Goal: Information Seeking & Learning: Learn about a topic

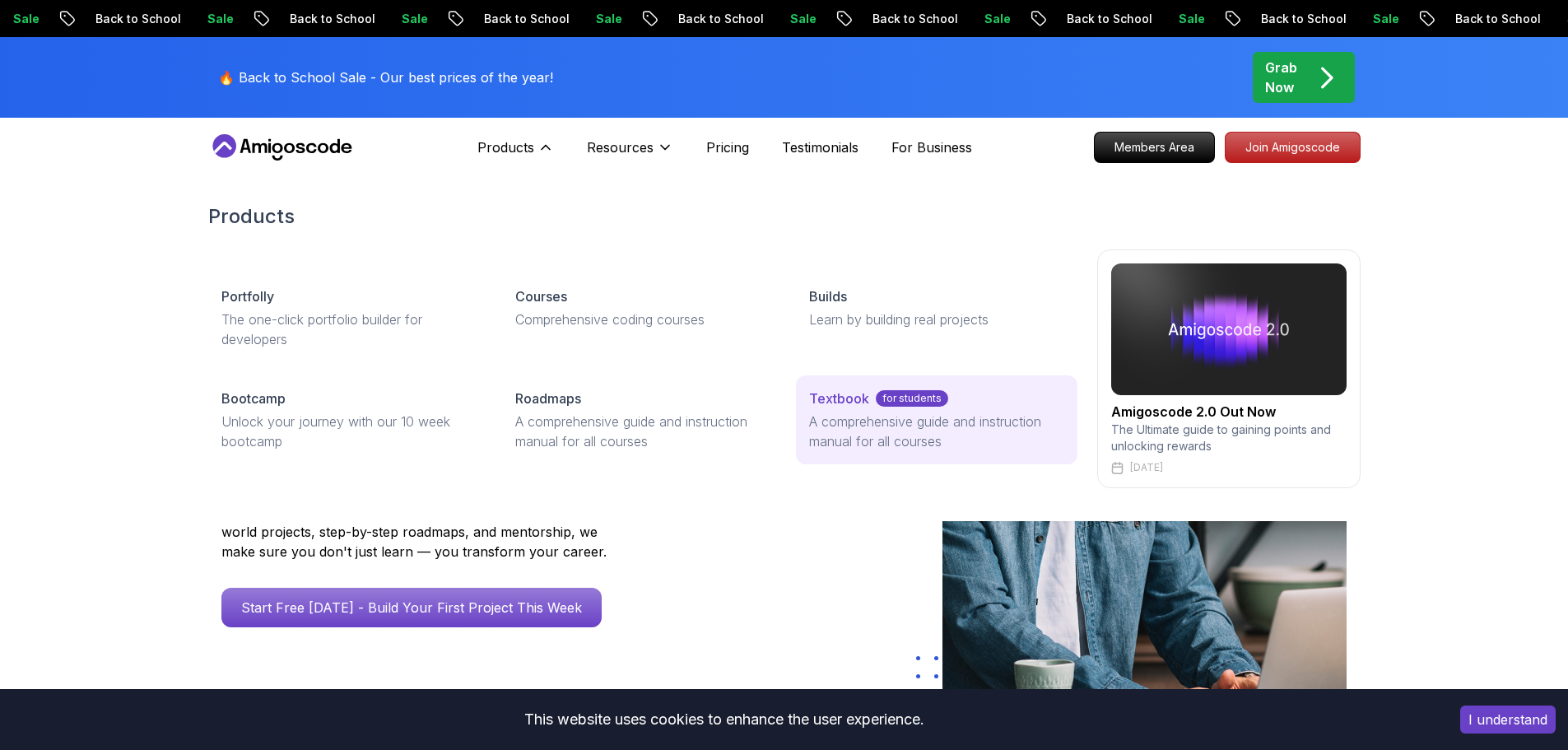
click at [837, 401] on p "Textbook" at bounding box center [840, 399] width 60 height 20
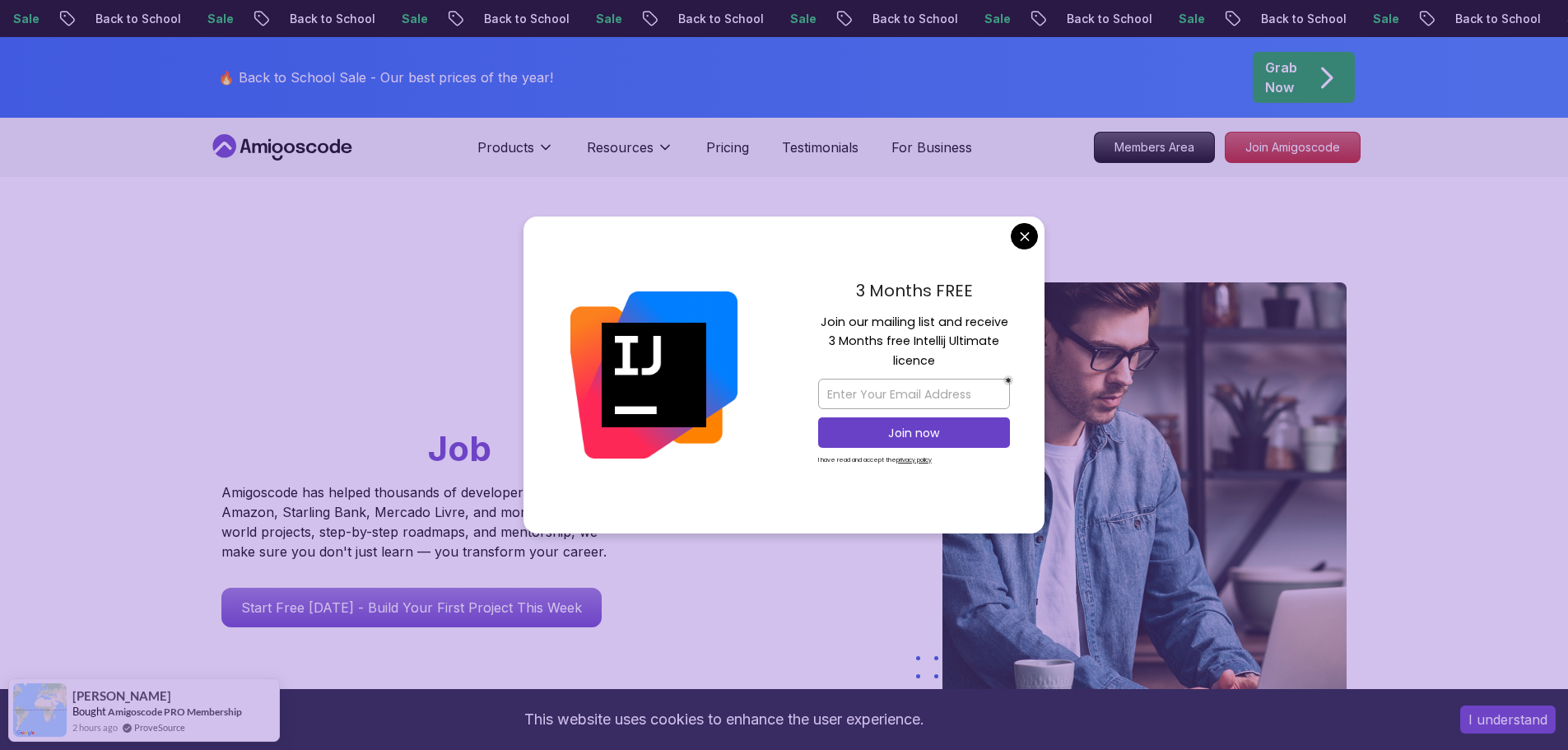
drag, startPoint x: 1015, startPoint y: 230, endPoint x: 1000, endPoint y: 230, distance: 15.0
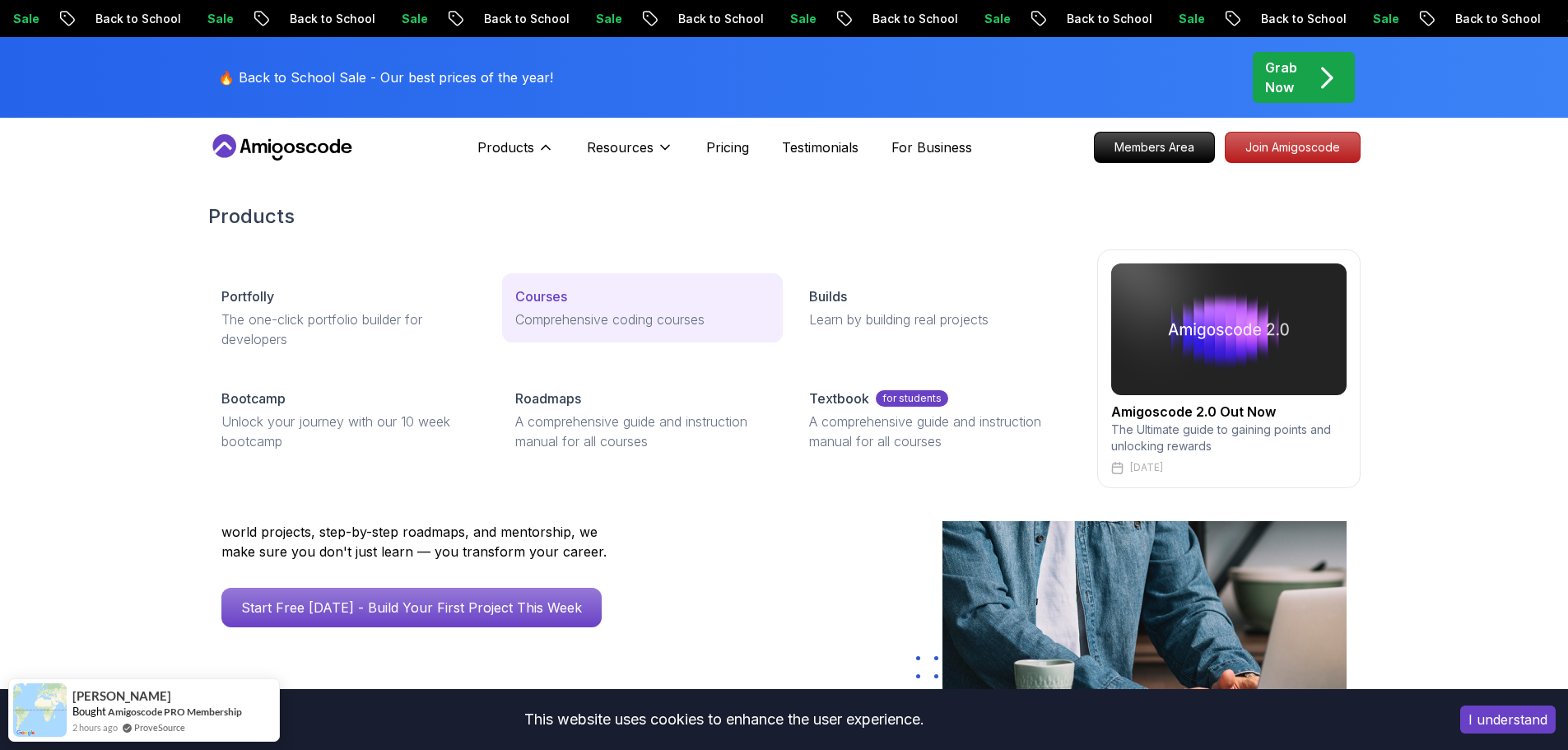
click at [547, 296] on p "Courses" at bounding box center [541, 297] width 52 height 20
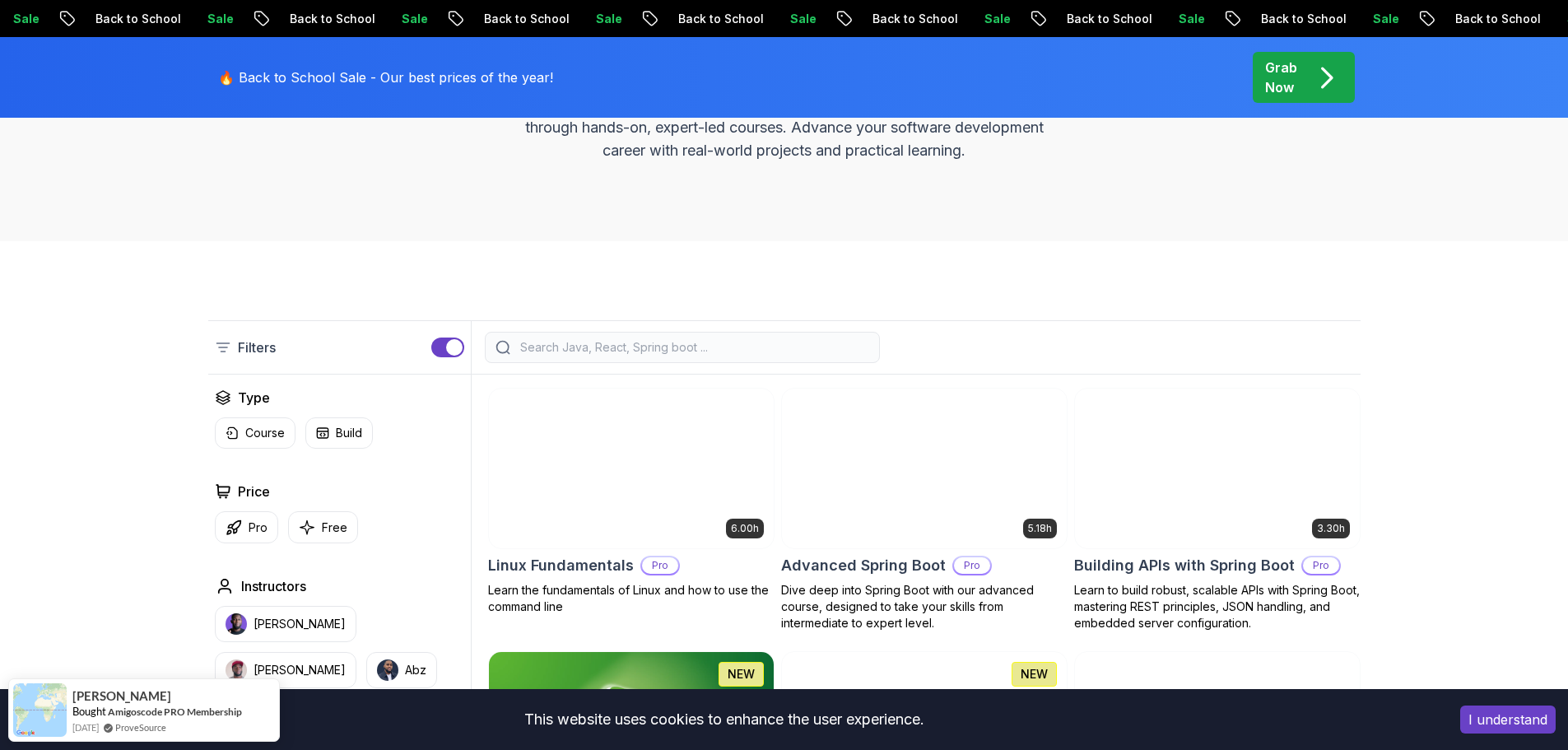
scroll to position [494, 0]
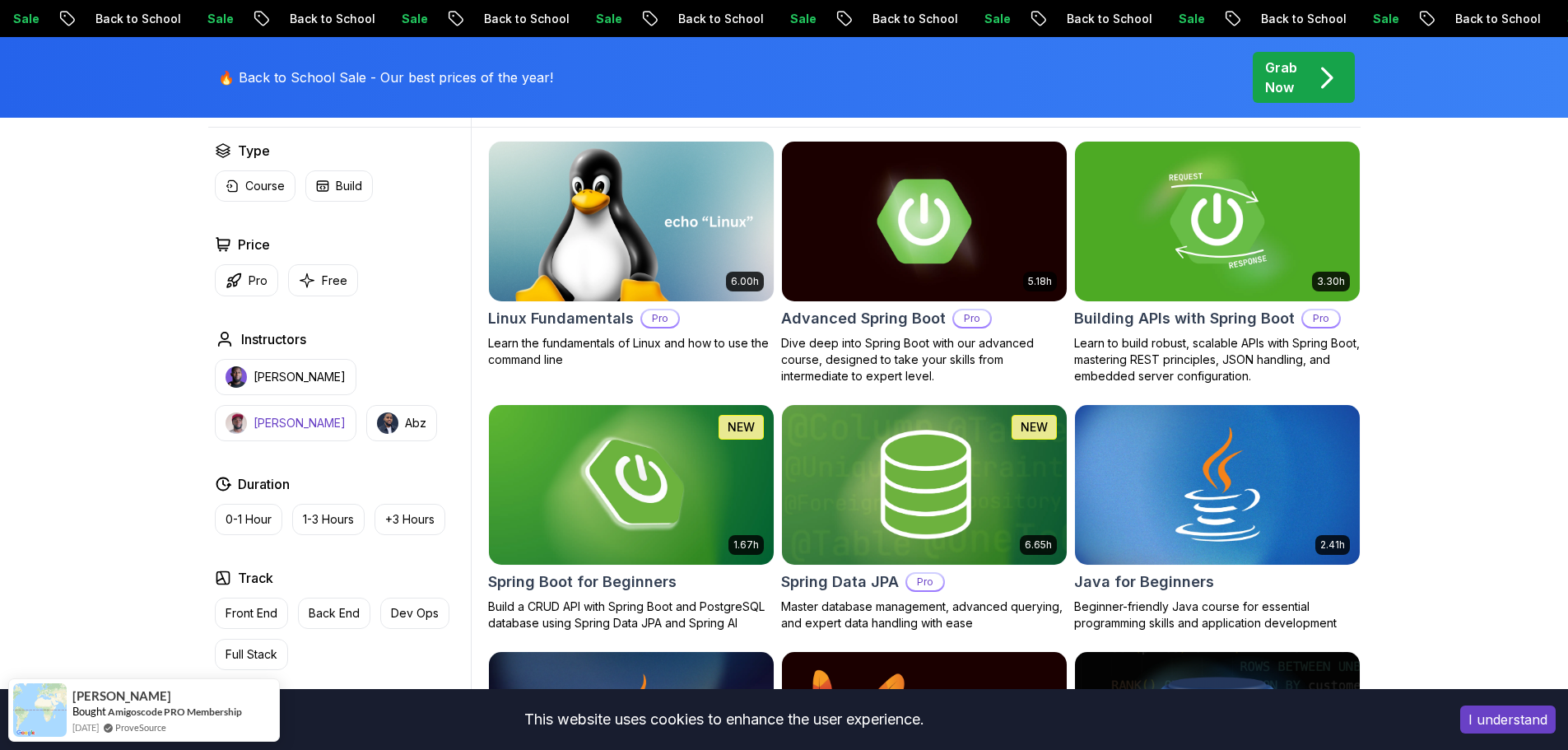
click at [346, 415] on p "[PERSON_NAME]" at bounding box center [300, 423] width 92 height 17
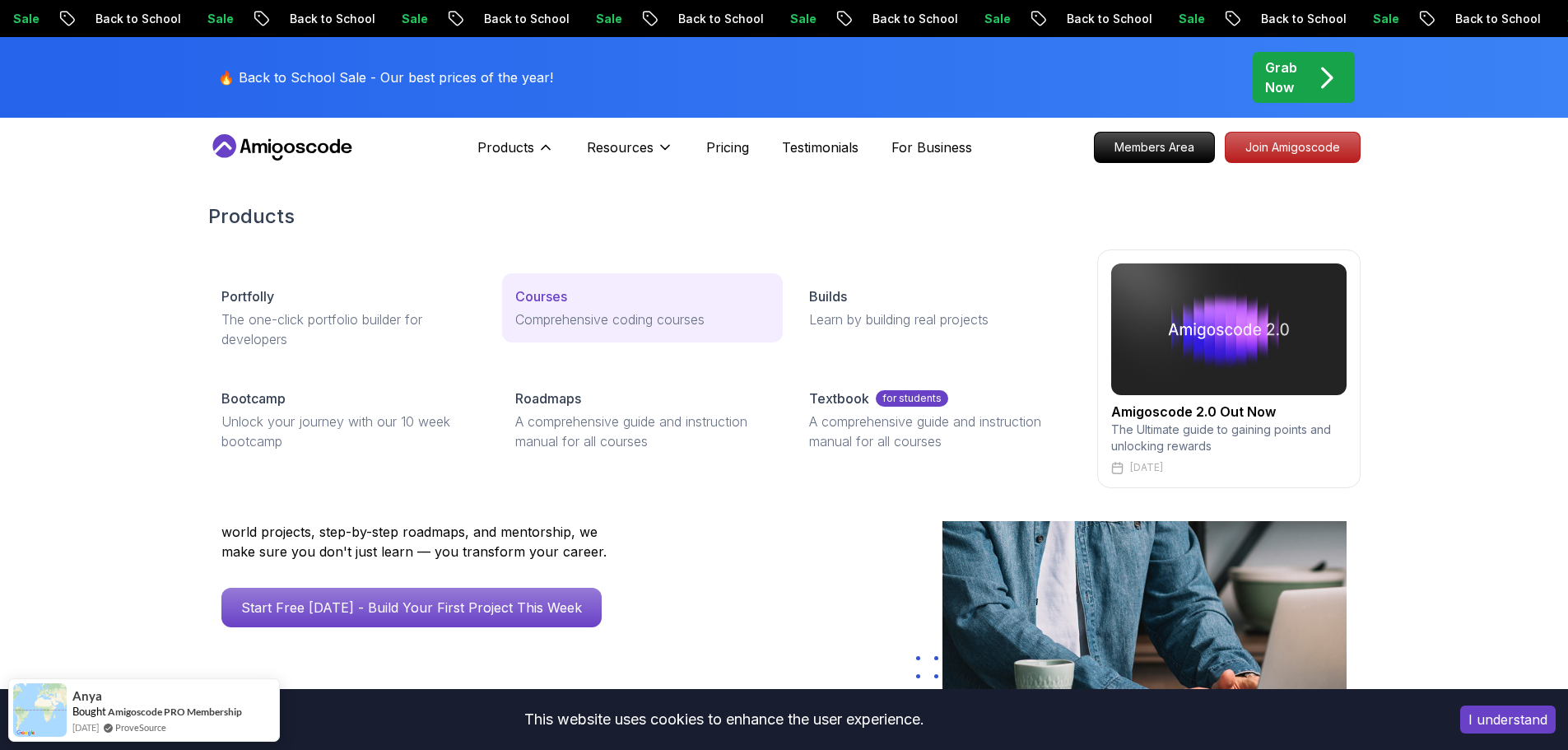
click at [551, 303] on p "Courses" at bounding box center [541, 297] width 52 height 20
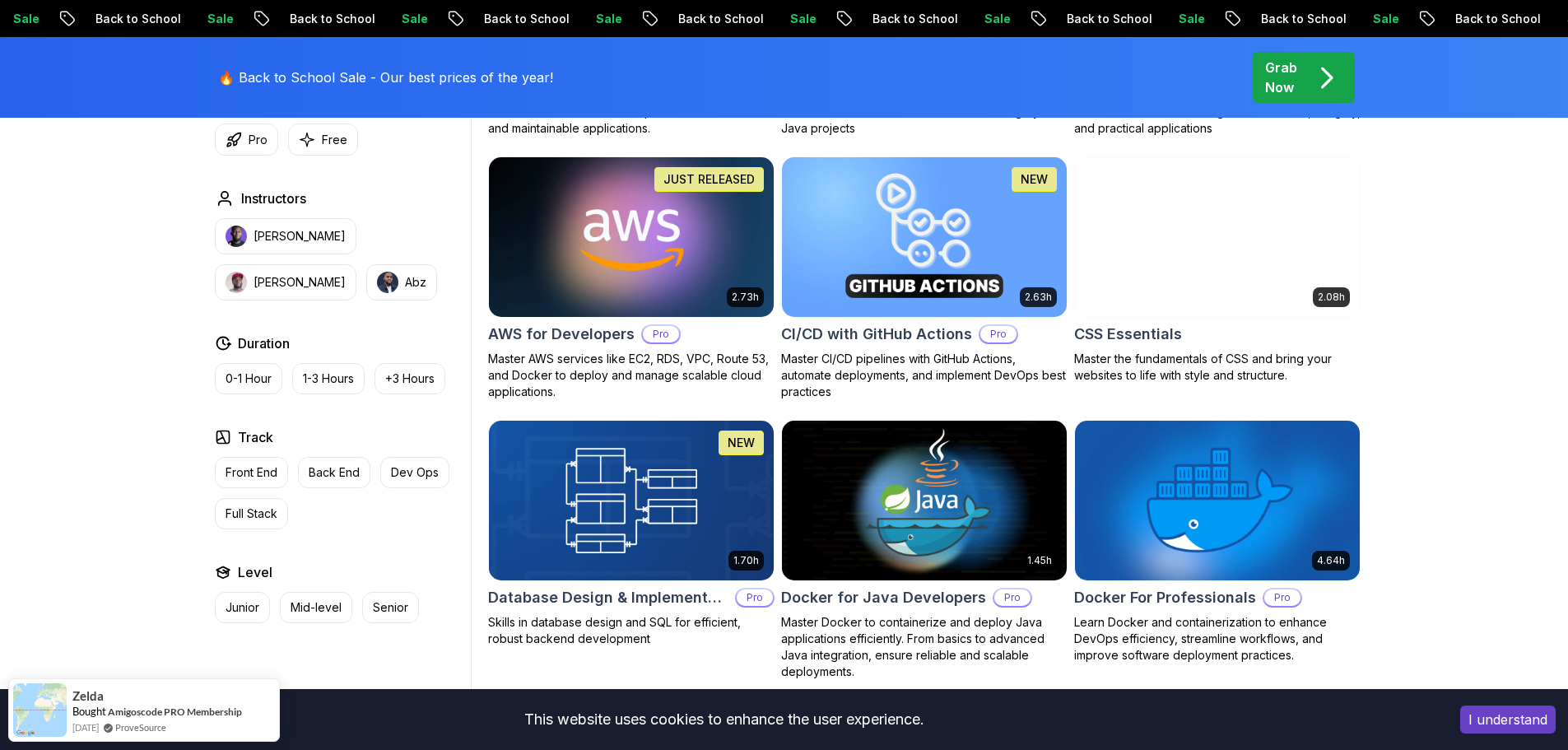
scroll to position [1152, 0]
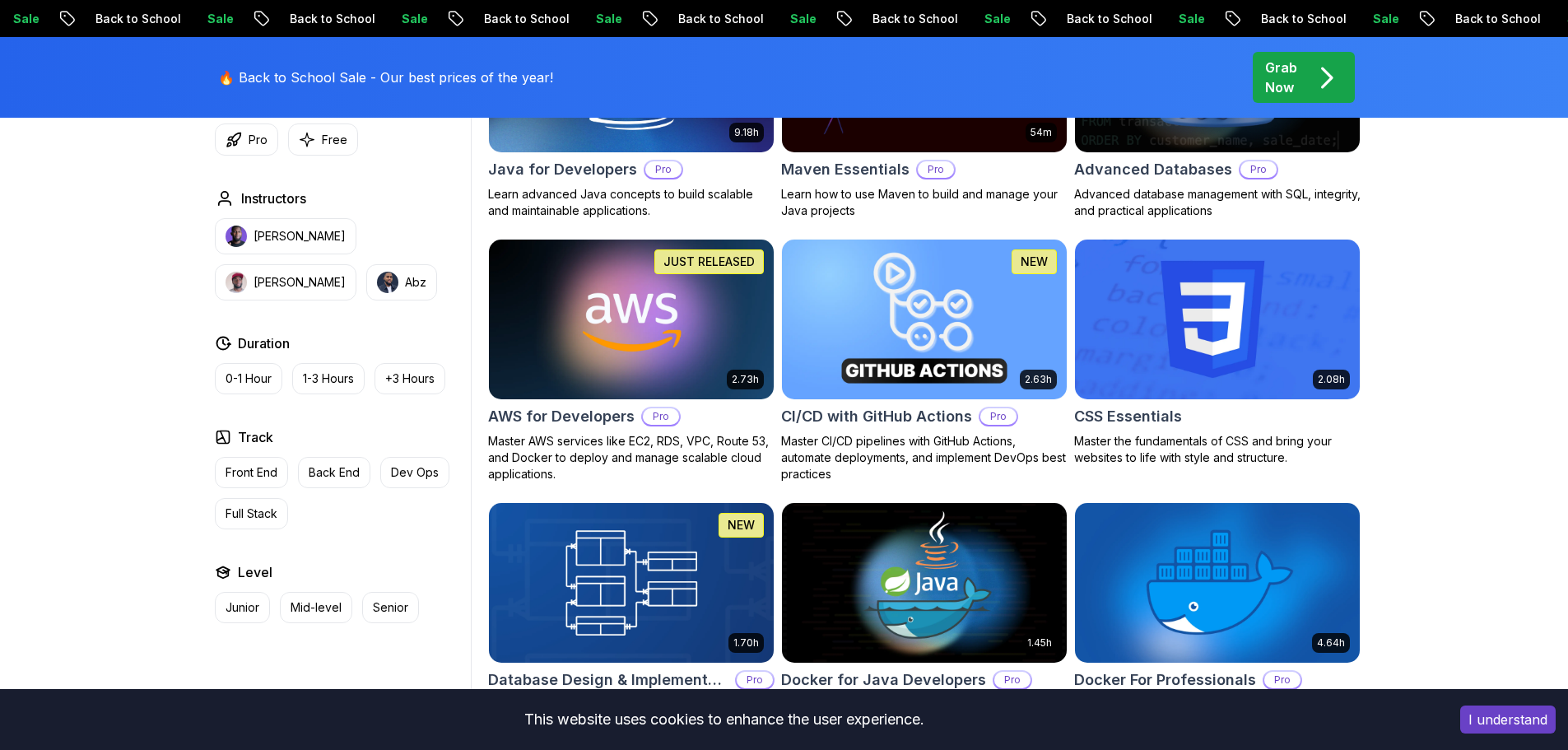
click at [831, 316] on img at bounding box center [924, 318] width 299 height 167
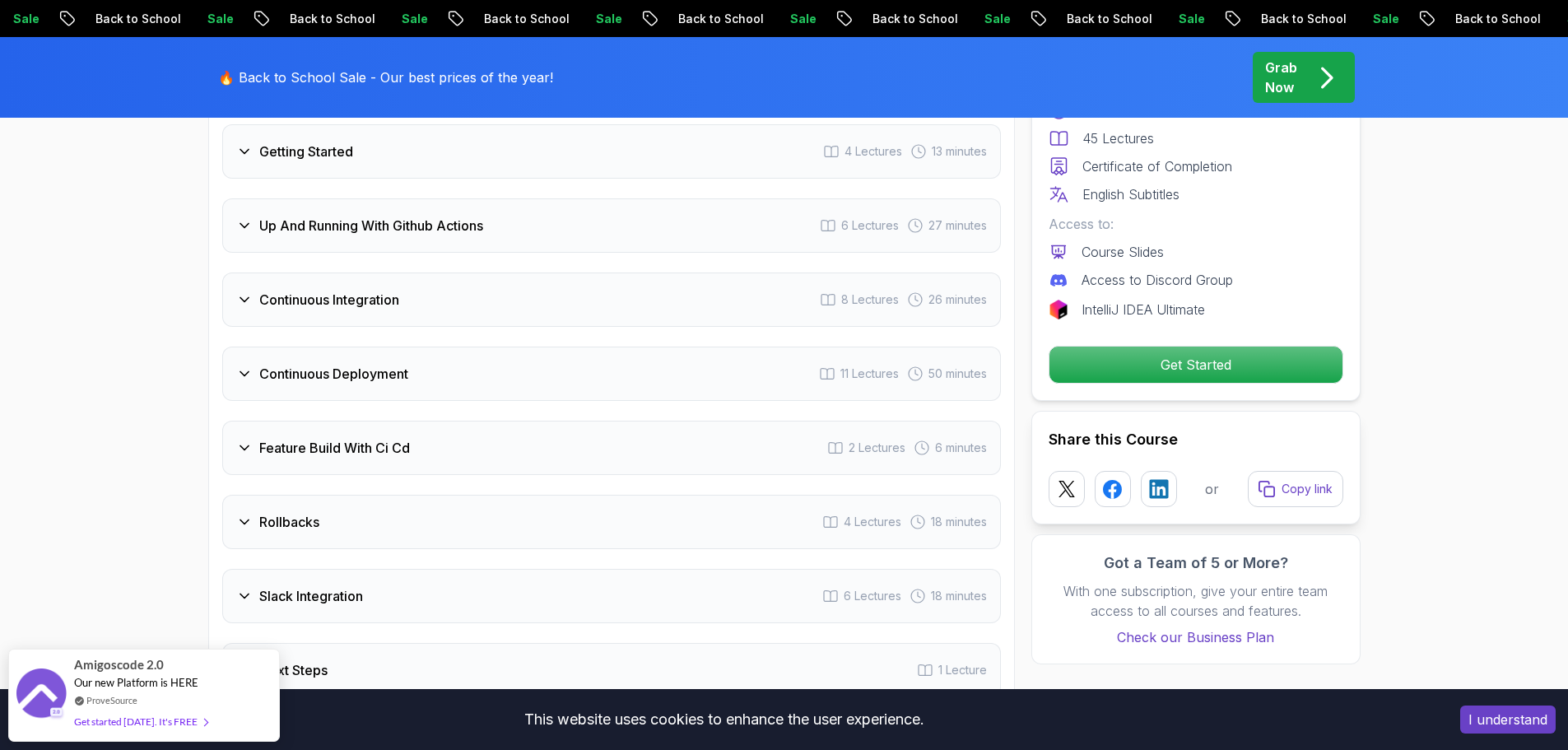
scroll to position [2964, 0]
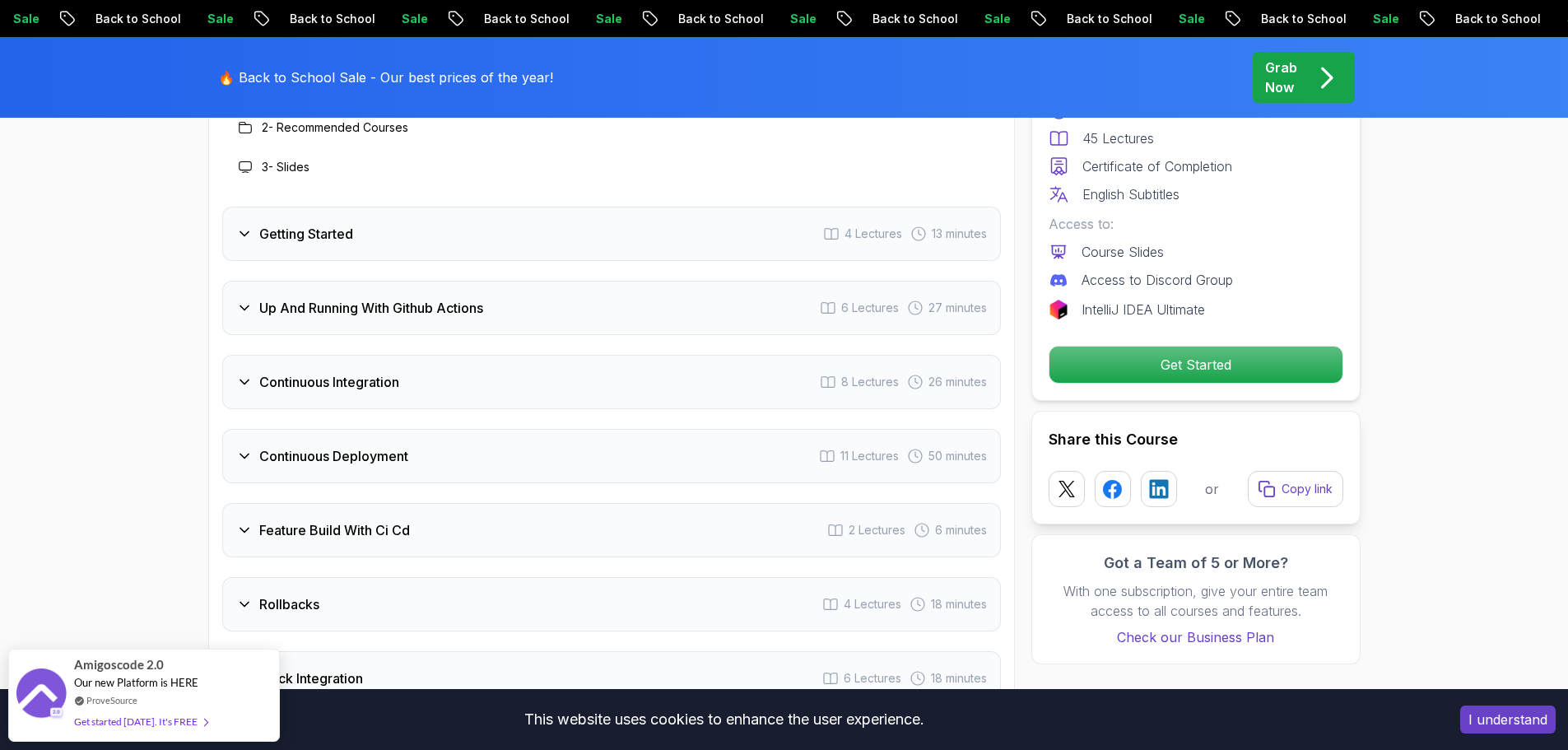
click at [365, 454] on h3 "Continuous Deployment" at bounding box center [334, 456] width 149 height 20
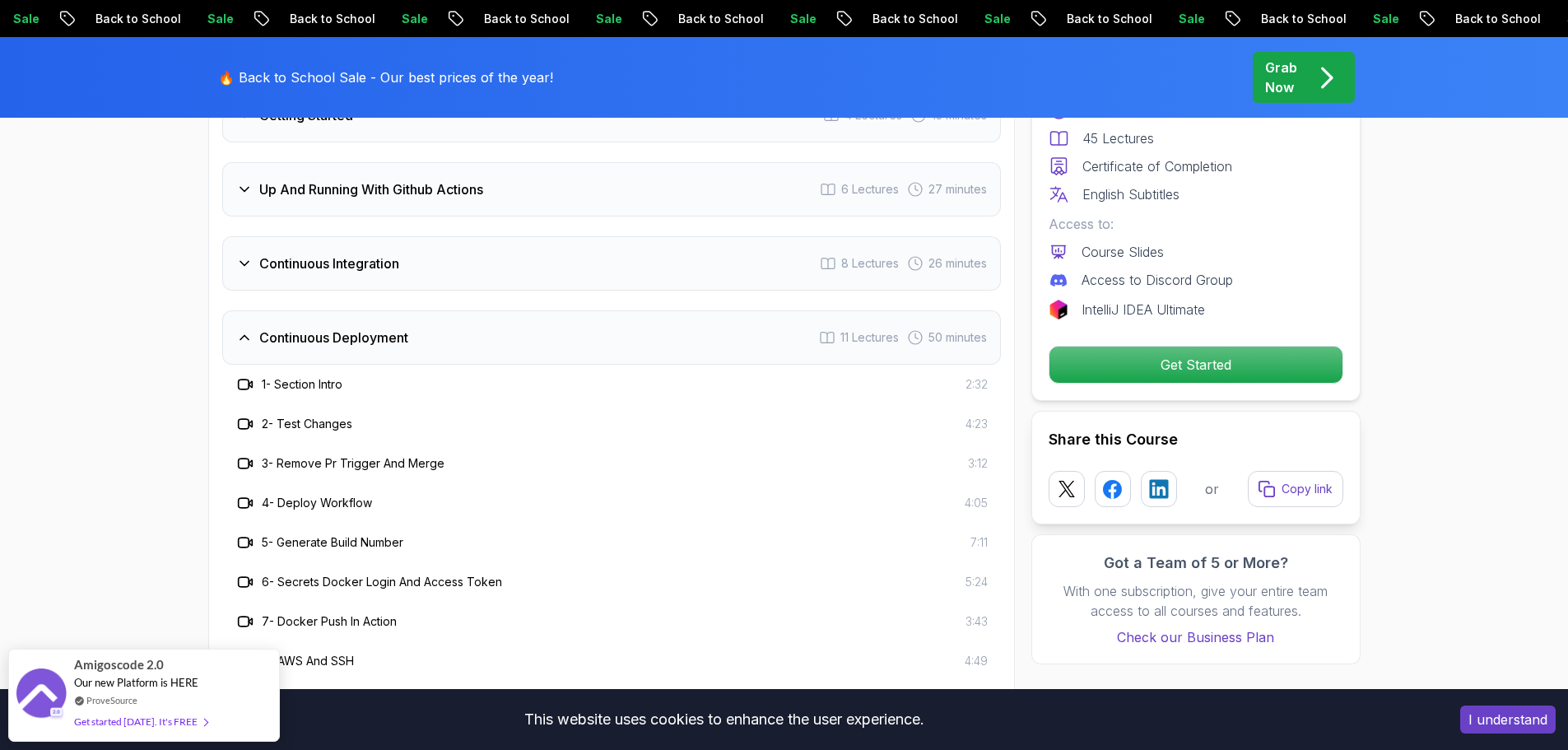
click at [320, 268] on h3 "Continuous Integration" at bounding box center [329, 264] width 140 height 20
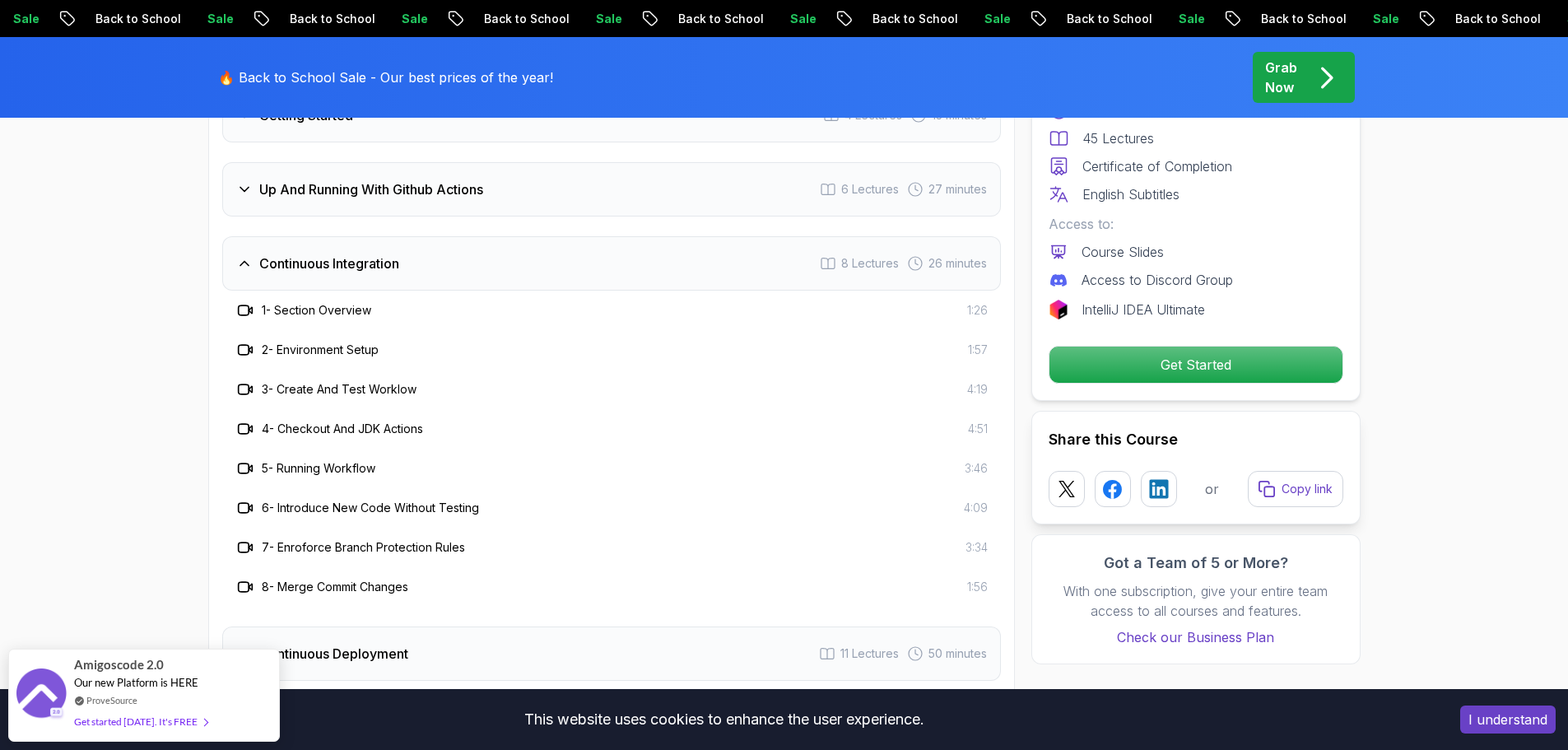
scroll to position [2881, 0]
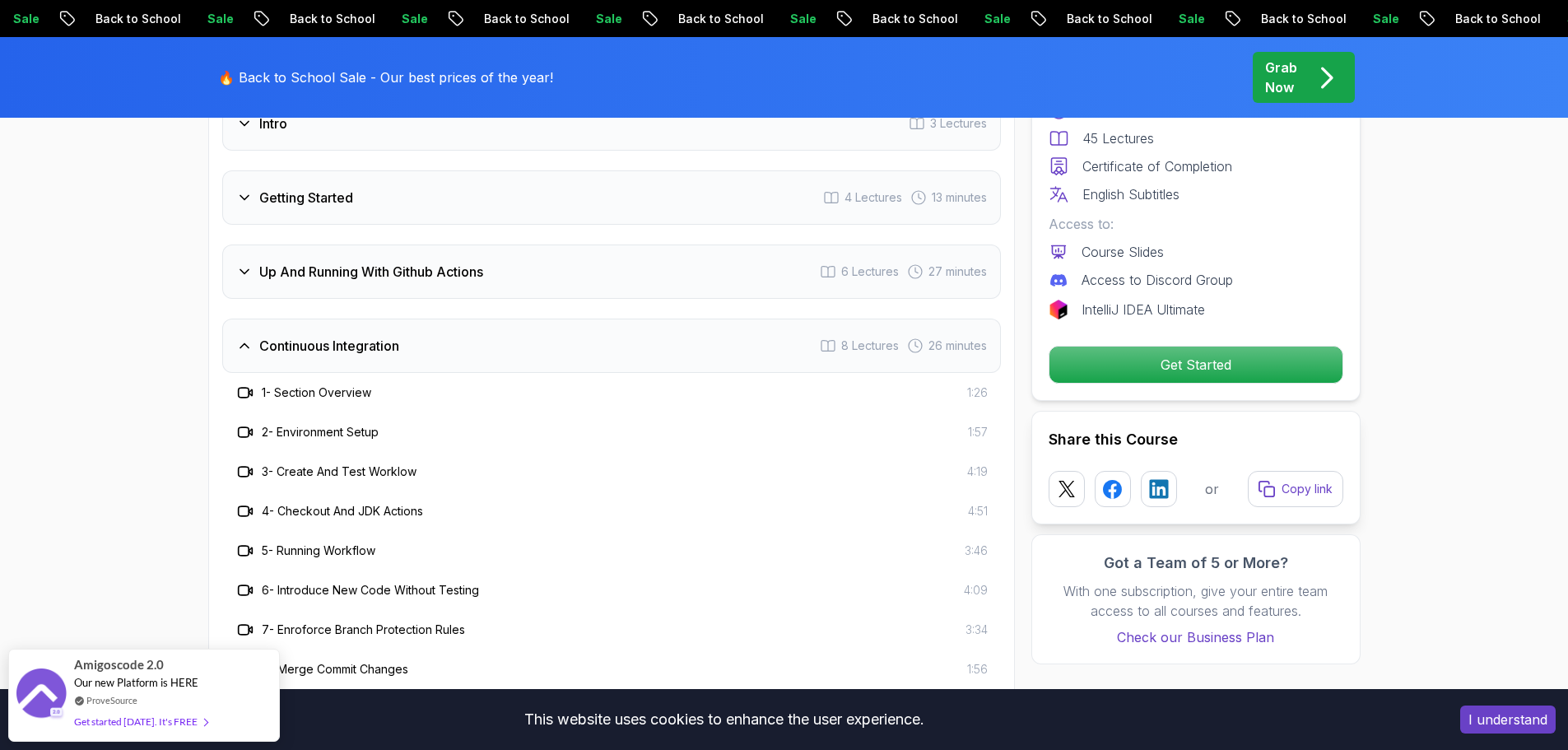
click at [391, 277] on h3 "Up And Running With Github Actions" at bounding box center [370, 272] width 224 height 20
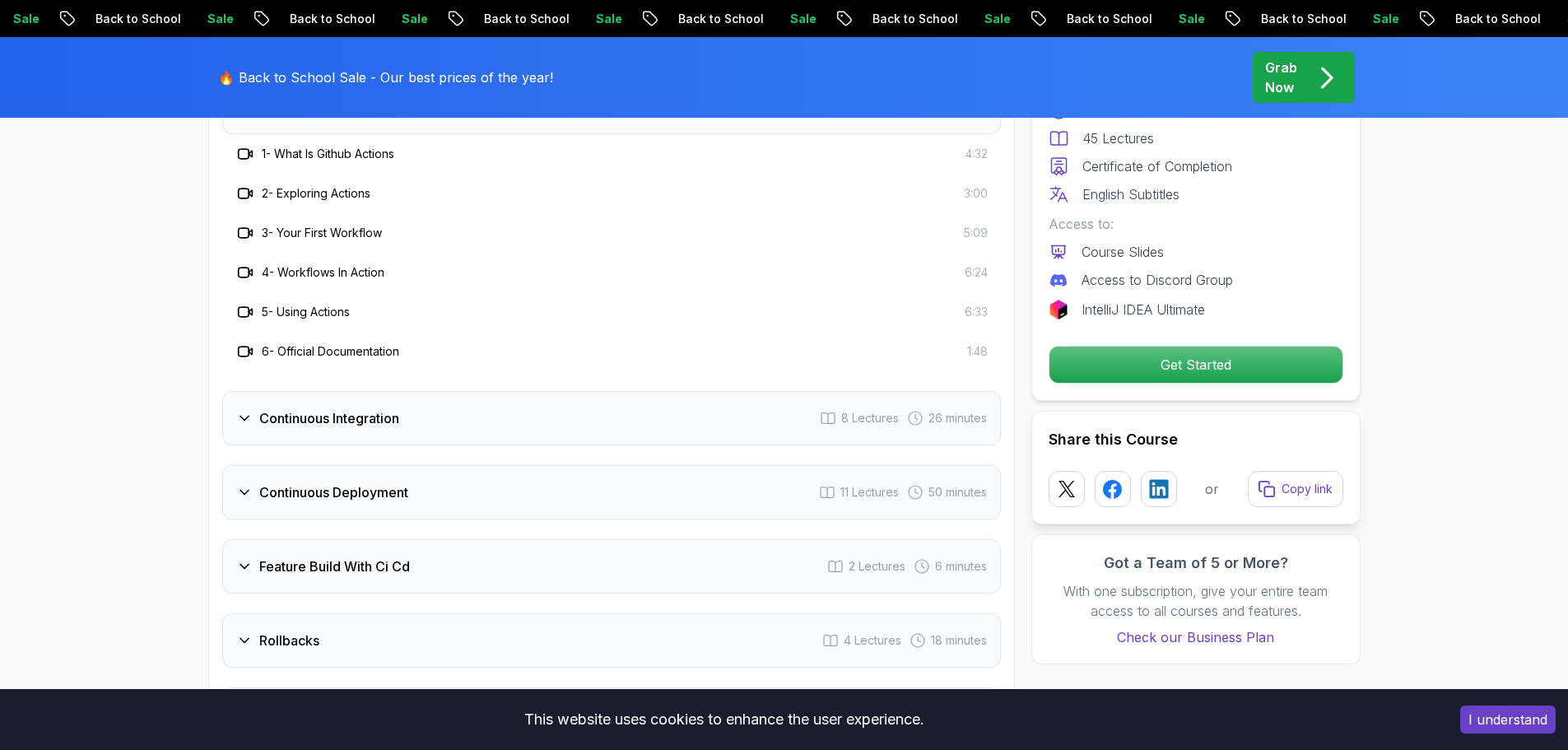
scroll to position [3293, 0]
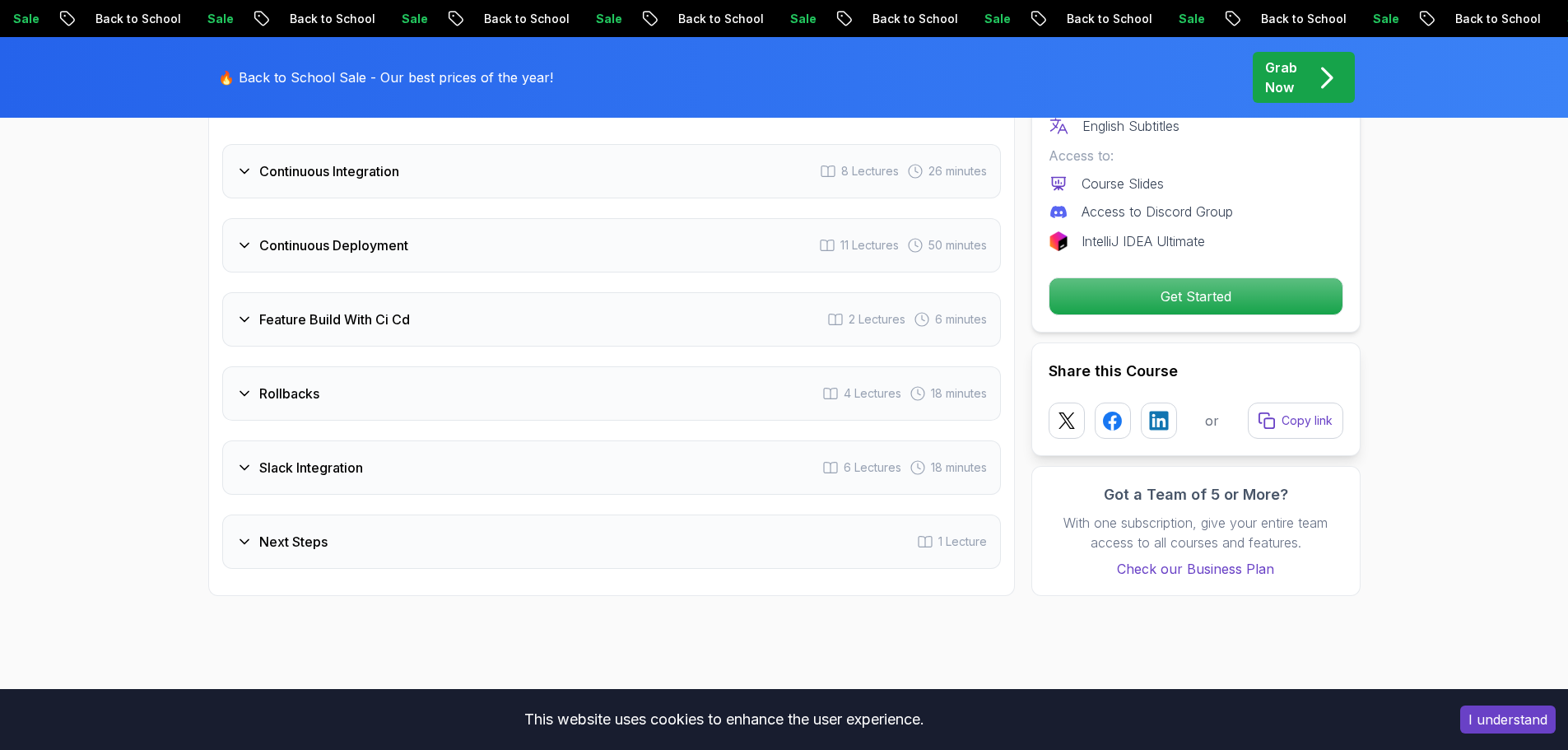
click at [308, 465] on h3 "Slack Integration" at bounding box center [311, 468] width 104 height 20
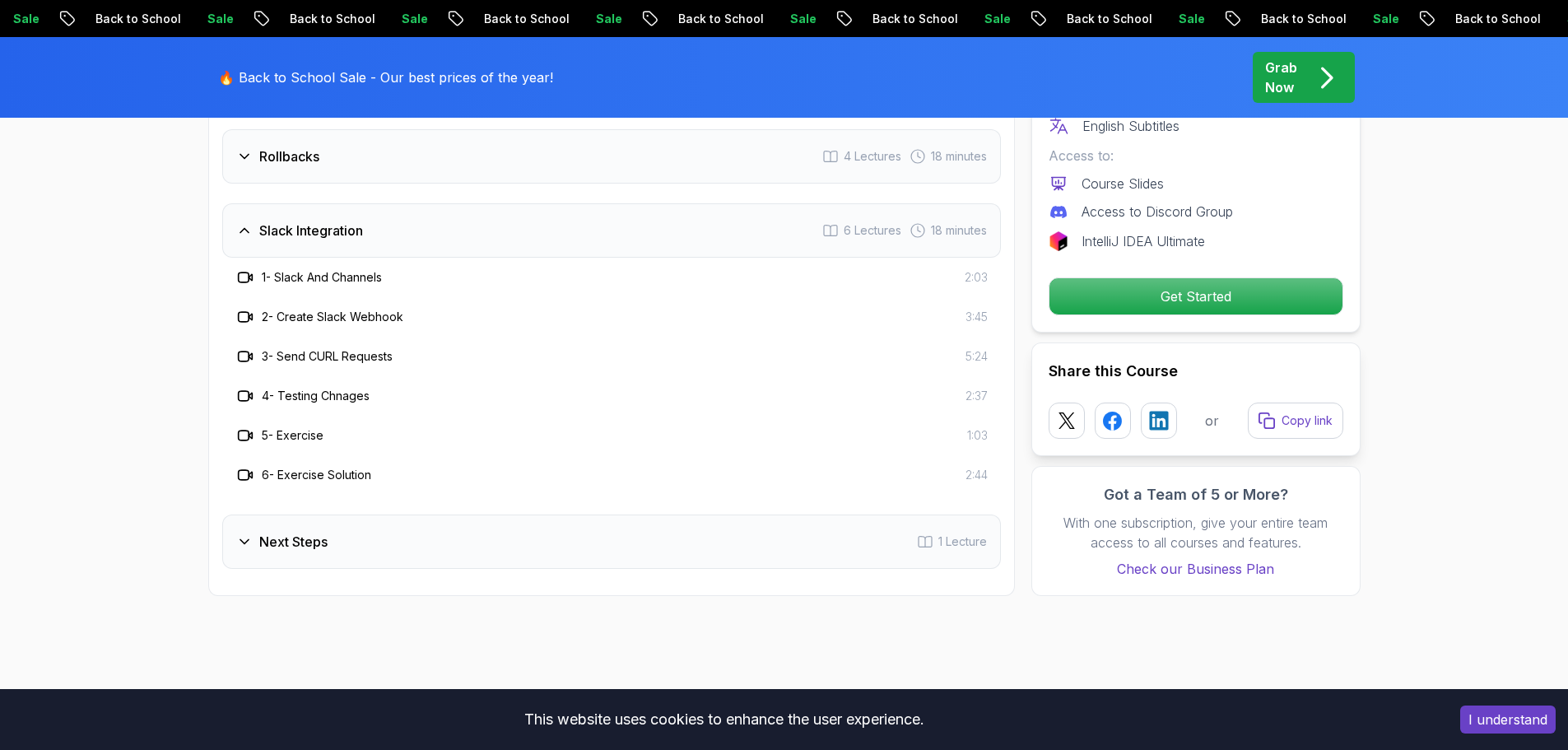
click at [302, 531] on div "Next Steps 1 Lecture" at bounding box center [611, 541] width 779 height 54
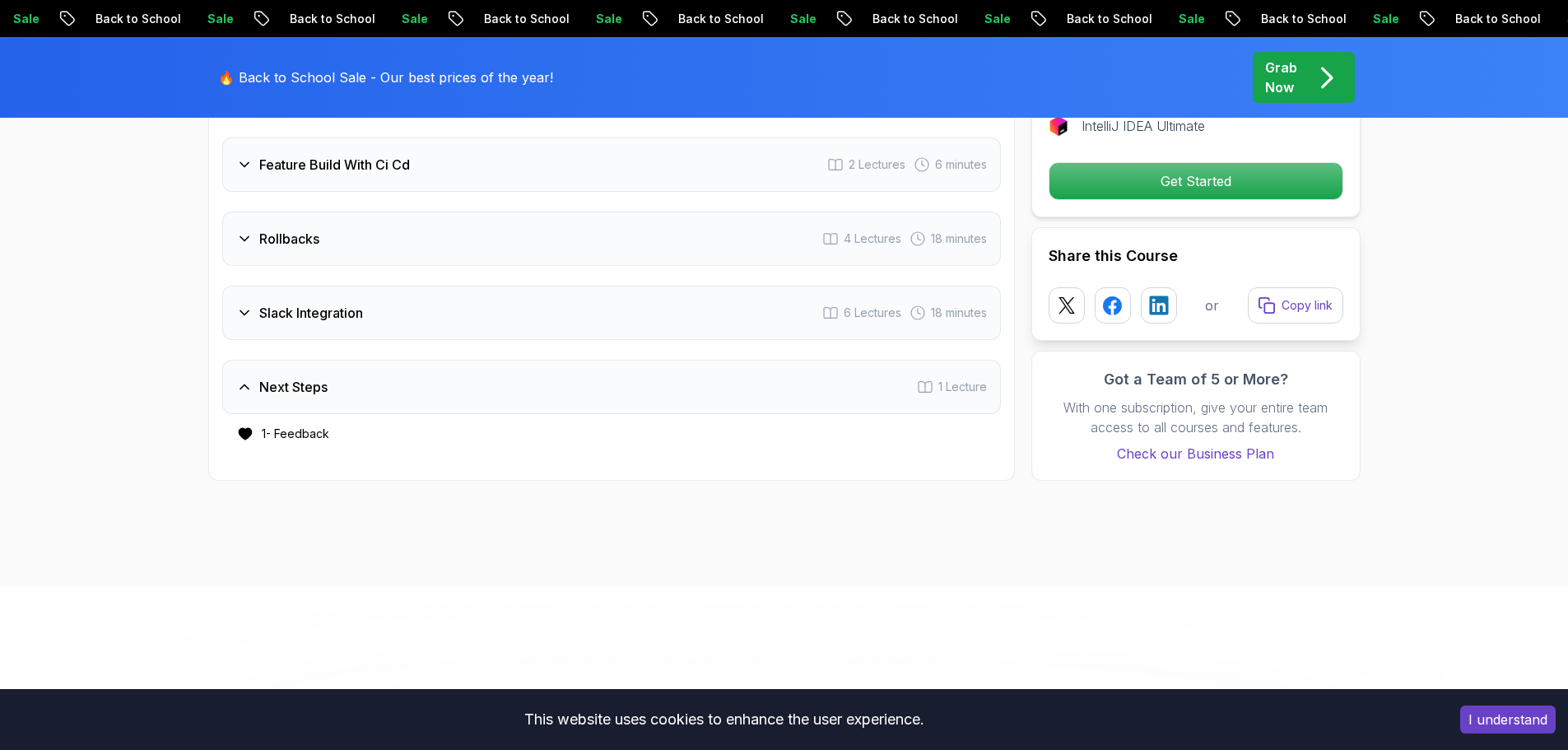
scroll to position [3046, 0]
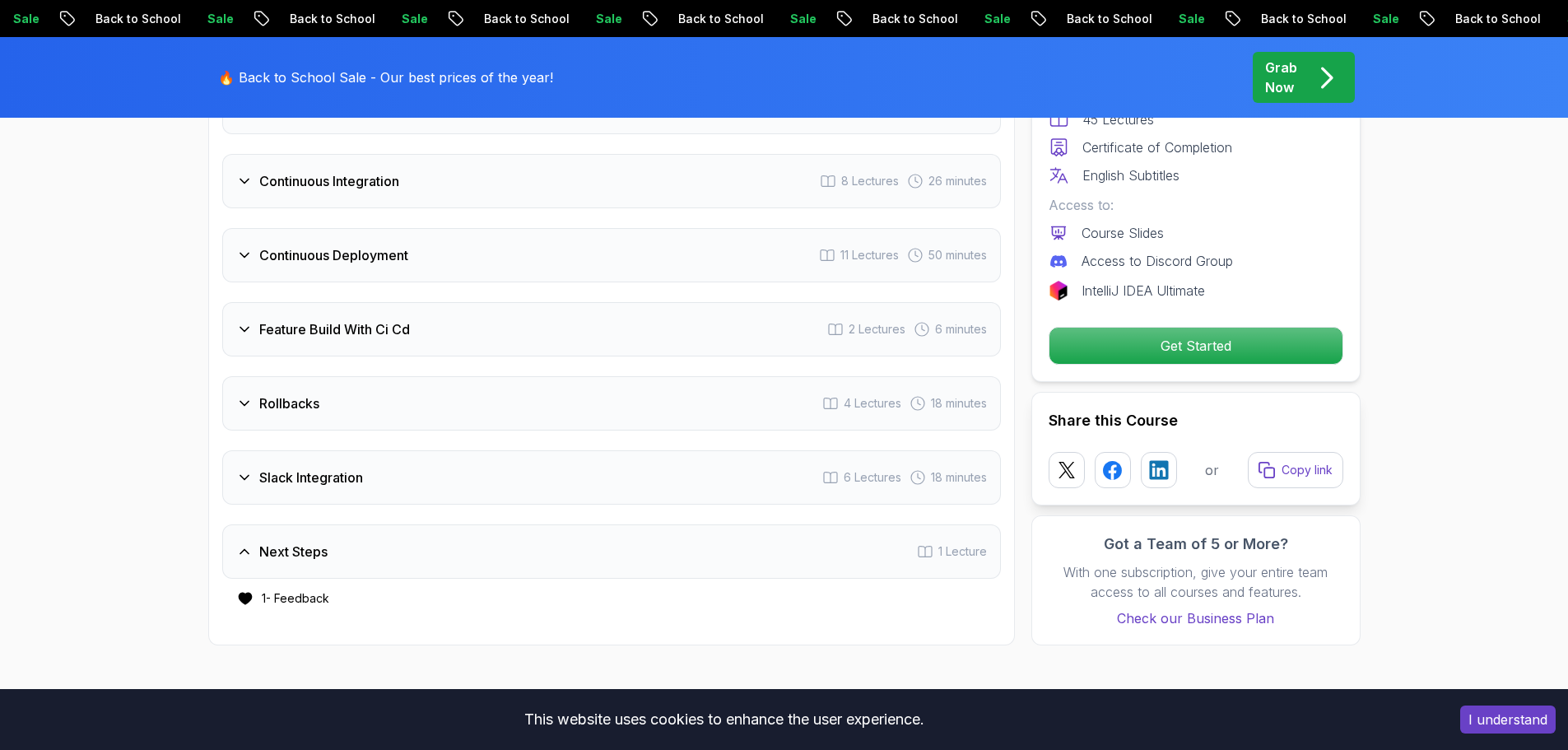
click at [372, 332] on h3 "Feature Build With Ci Cd" at bounding box center [334, 329] width 151 height 20
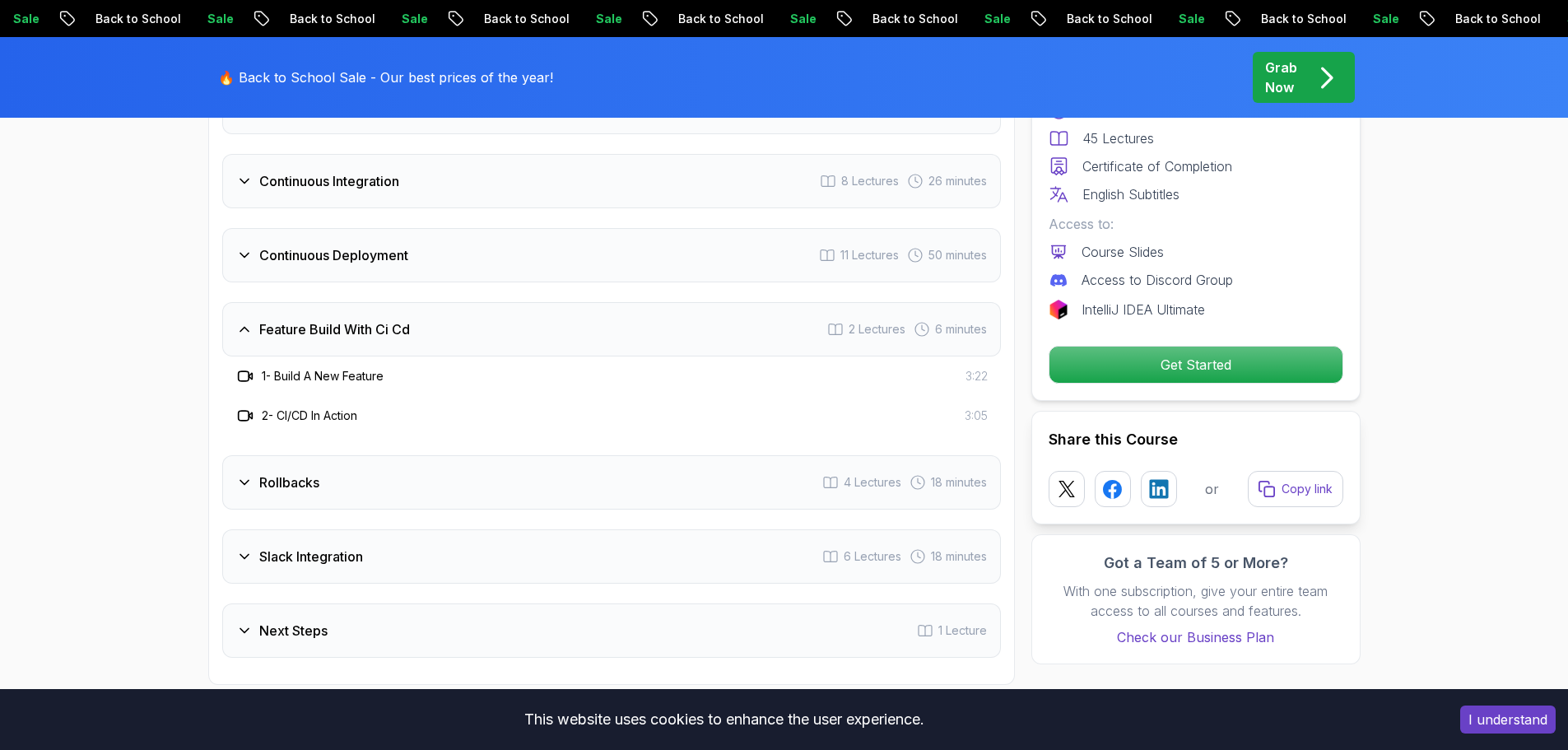
click at [354, 246] on h3 "Continuous Deployment" at bounding box center [334, 256] width 149 height 20
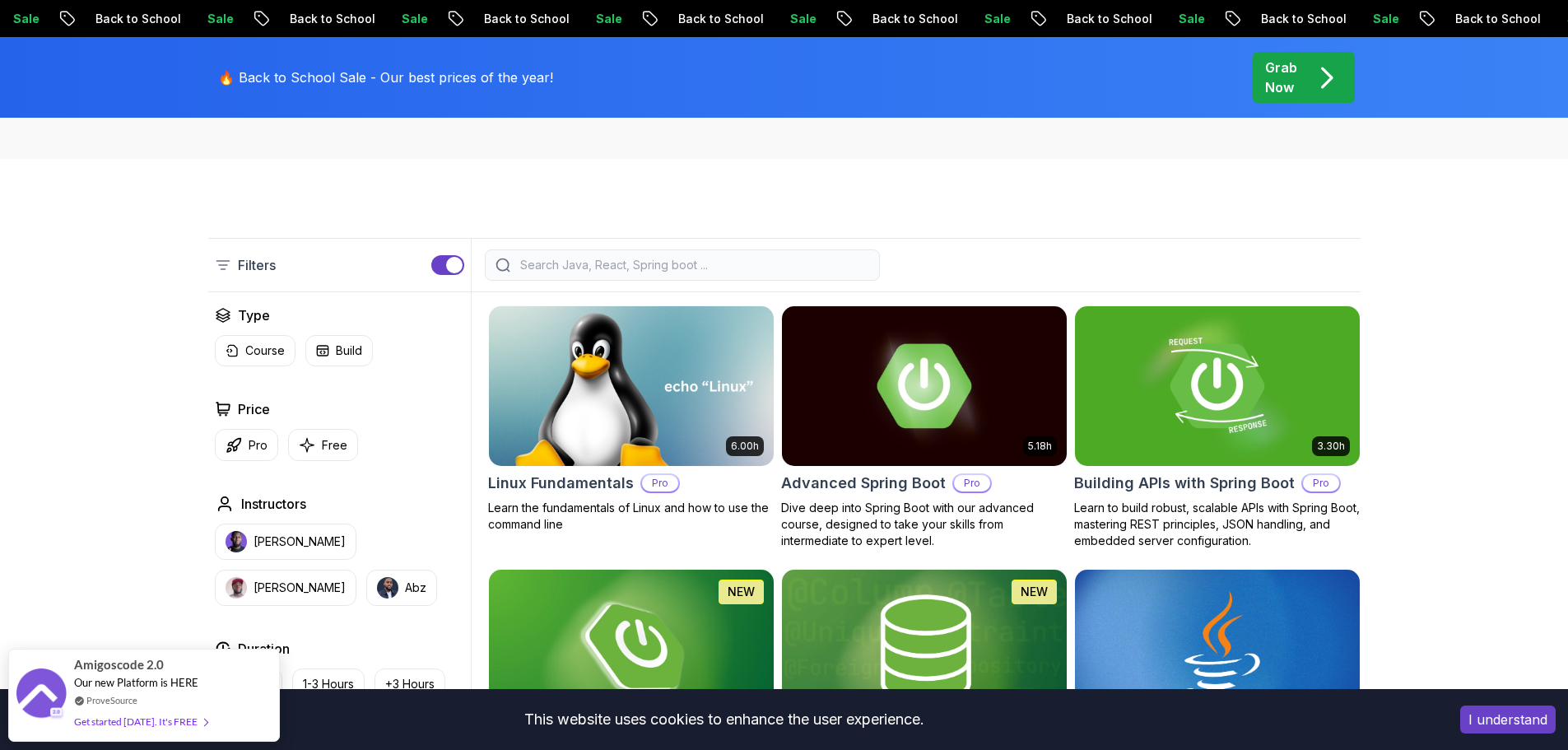
scroll to position [247, 0]
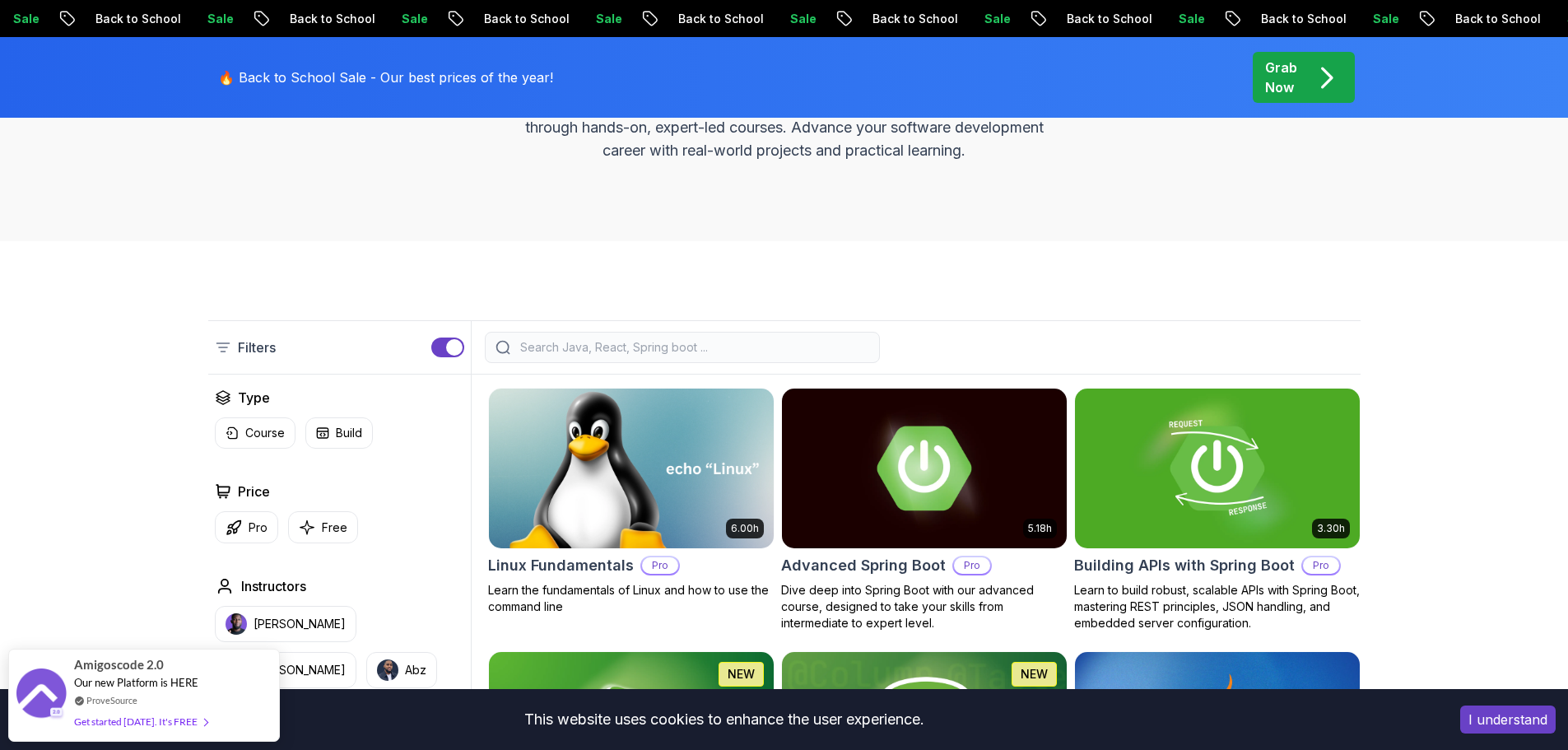
click at [582, 488] on img at bounding box center [631, 468] width 299 height 167
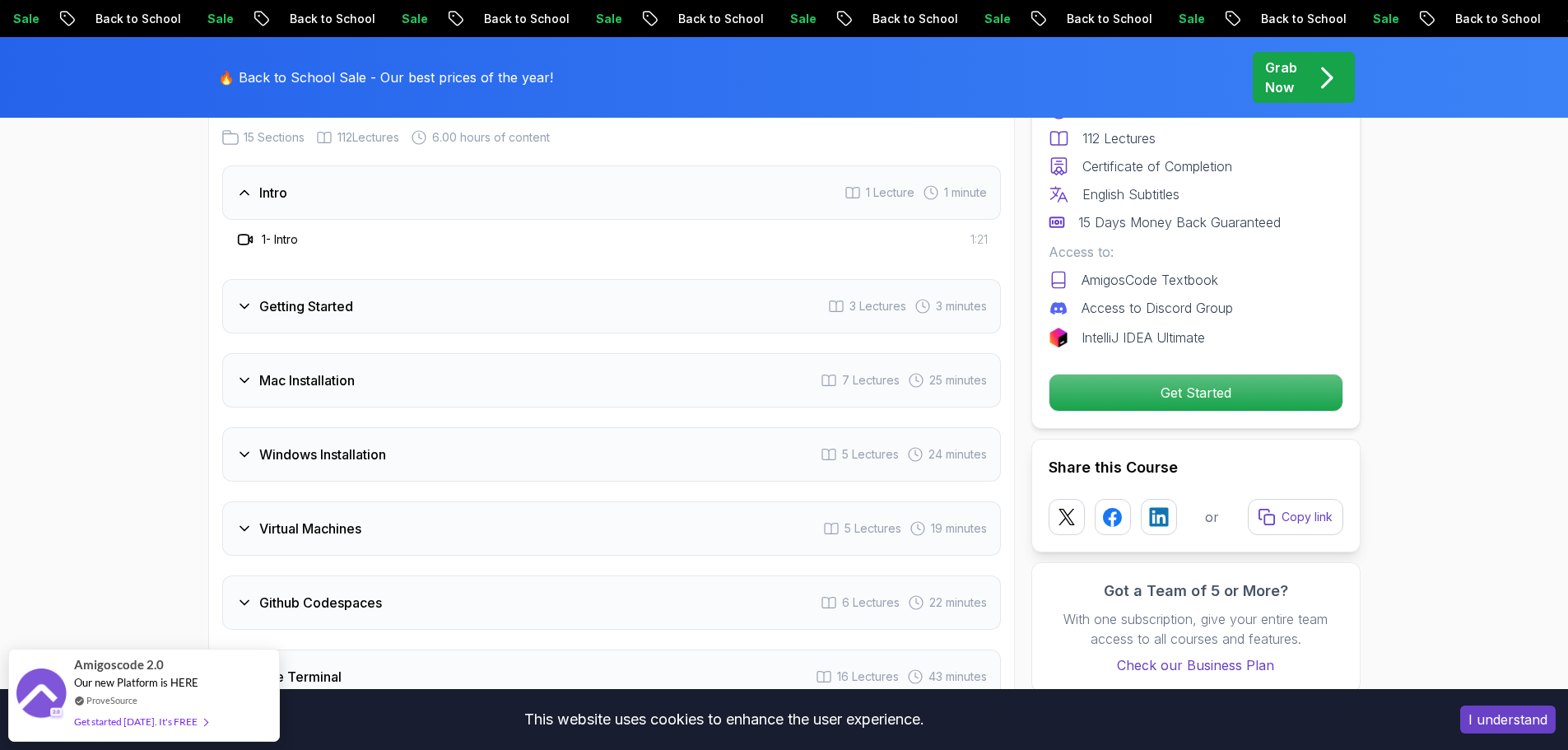
scroll to position [2305, 0]
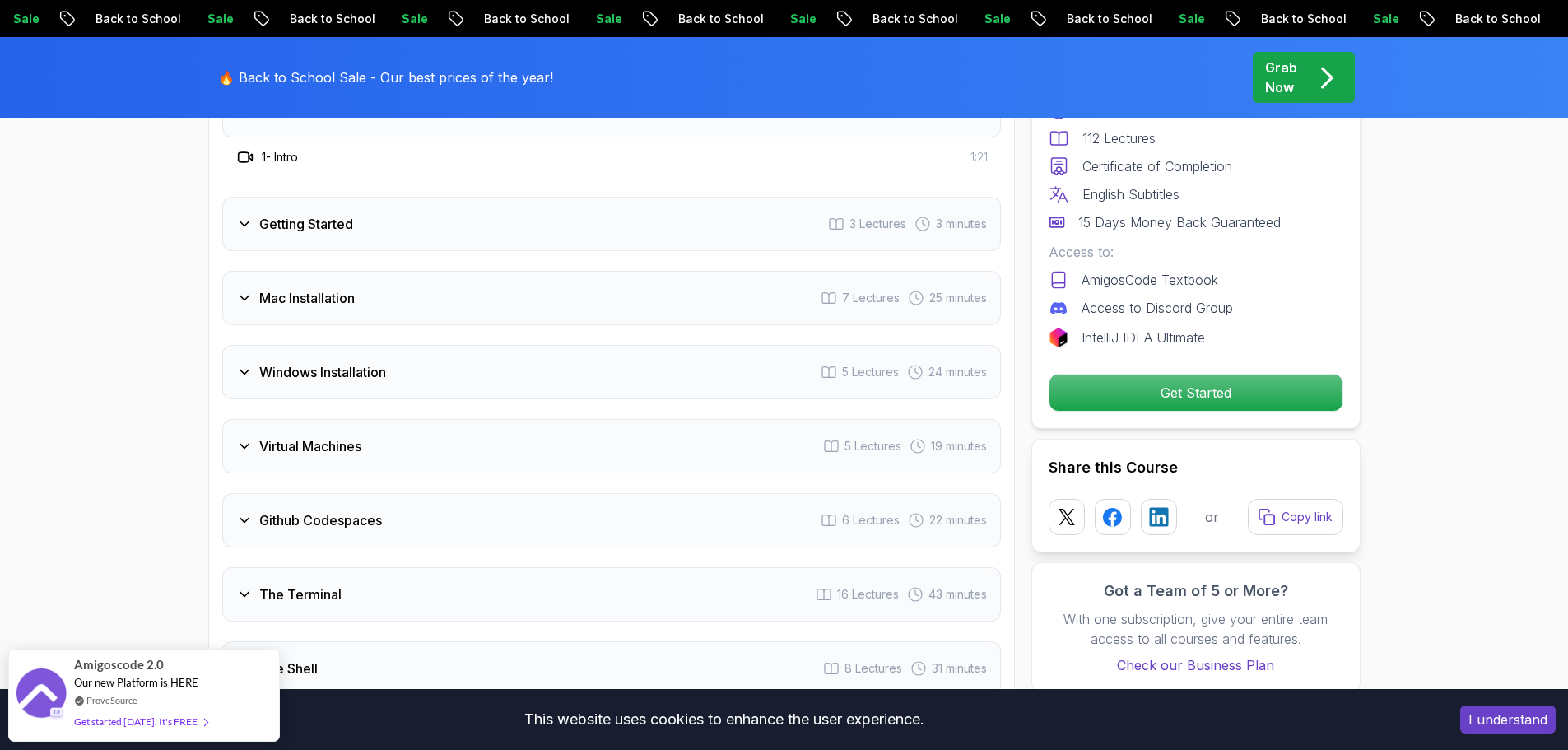
click at [317, 441] on h3 "Virtual Machines" at bounding box center [310, 447] width 102 height 20
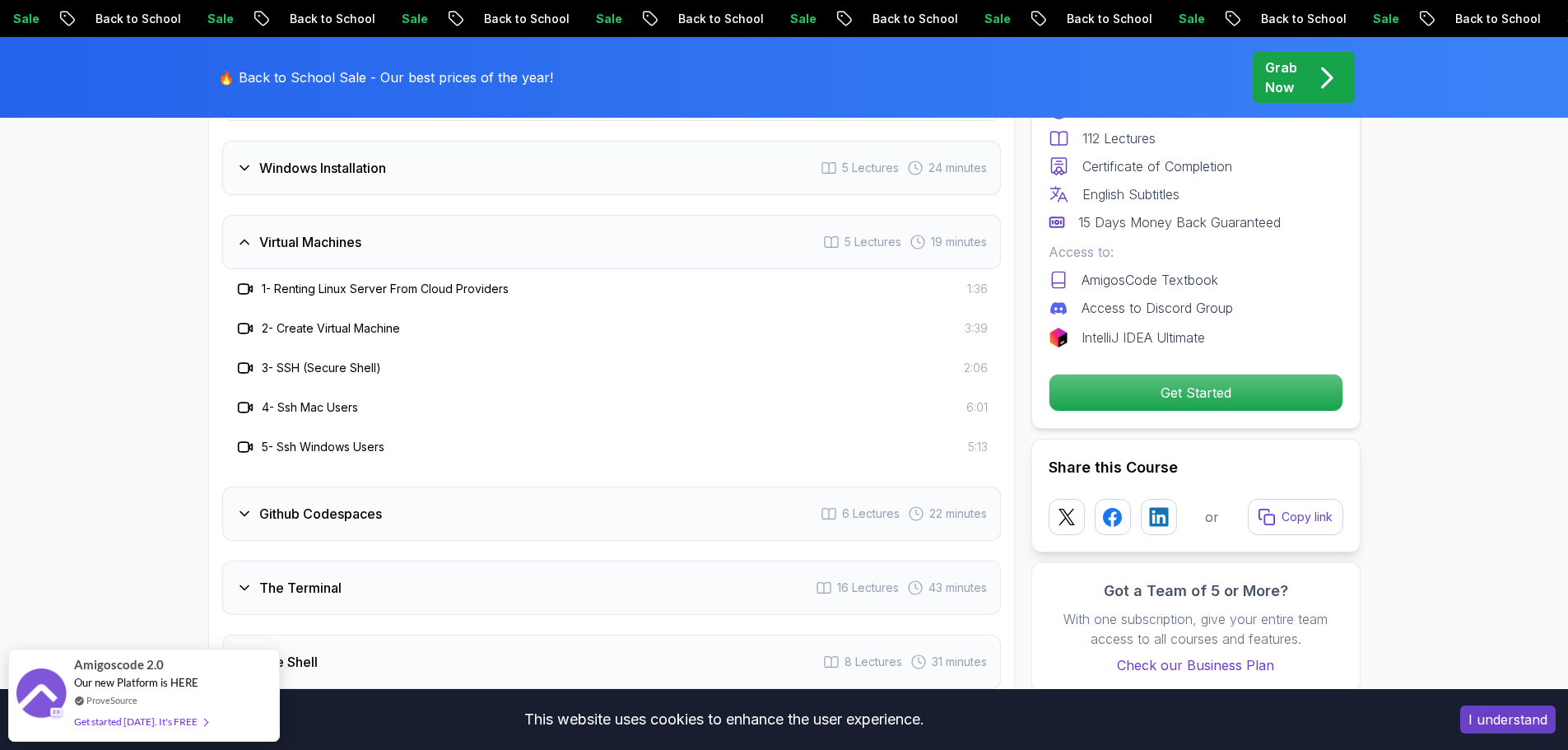
scroll to position [2635, 0]
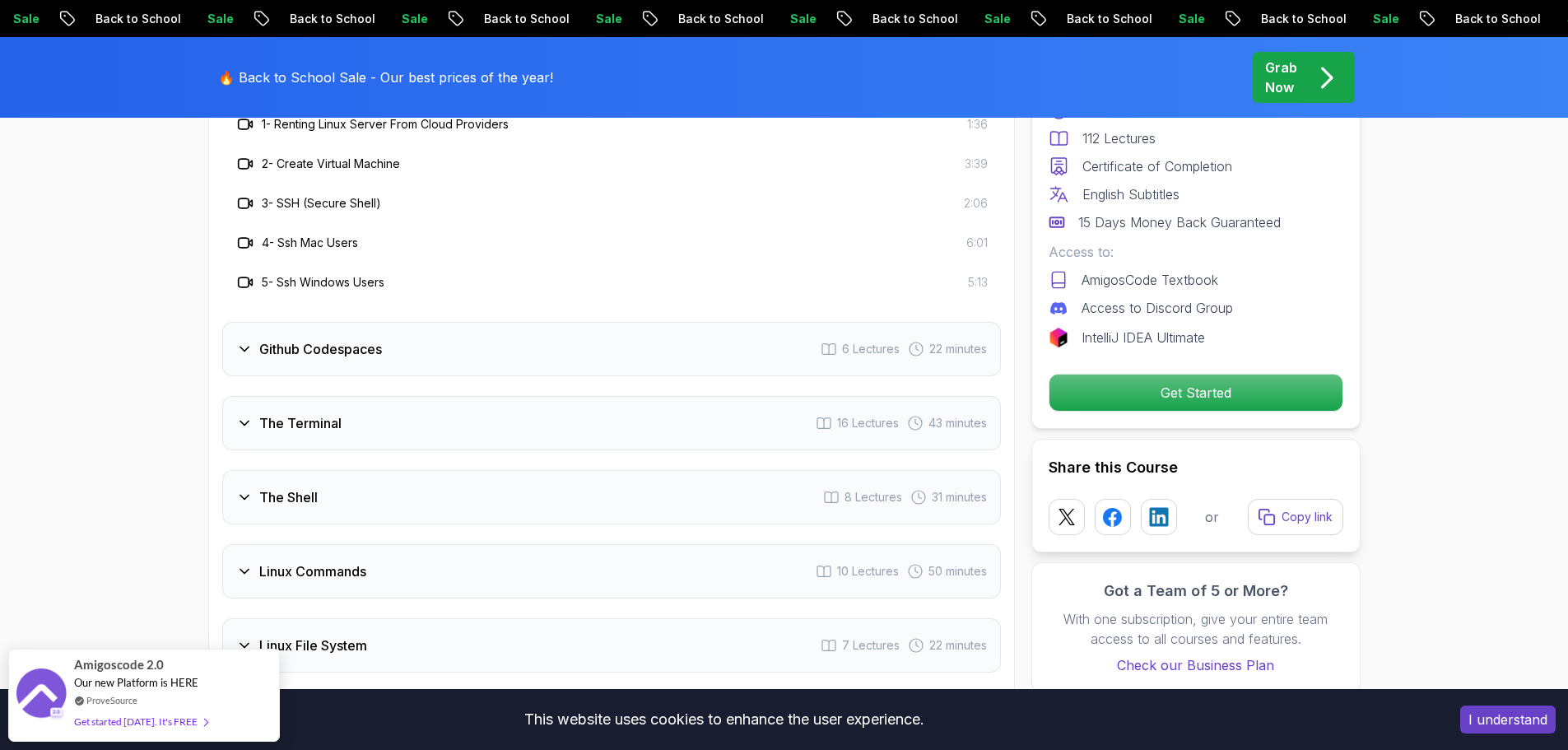
click at [329, 412] on div "The Terminal 16 Lectures 43 minutes" at bounding box center [611, 423] width 779 height 54
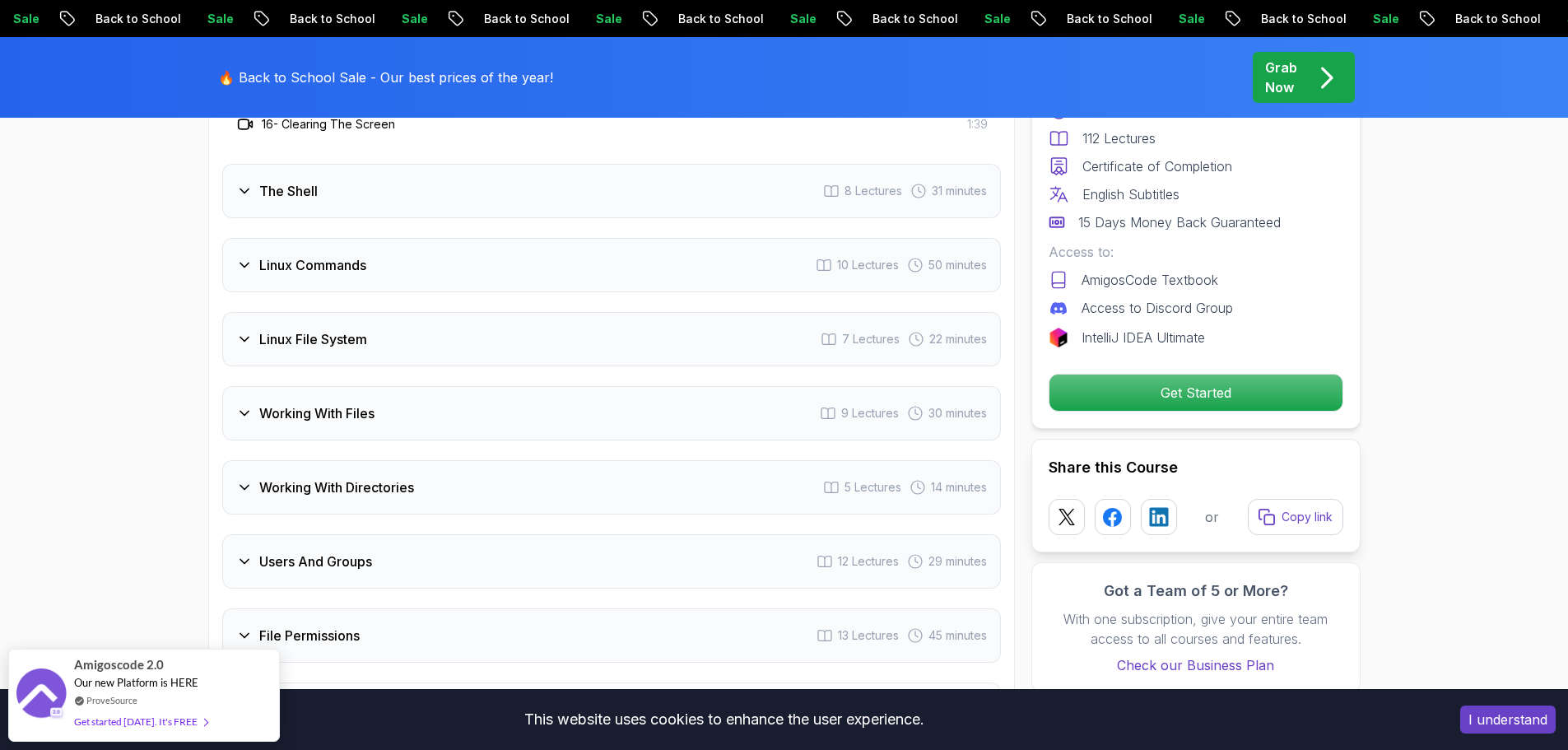
scroll to position [3540, 0]
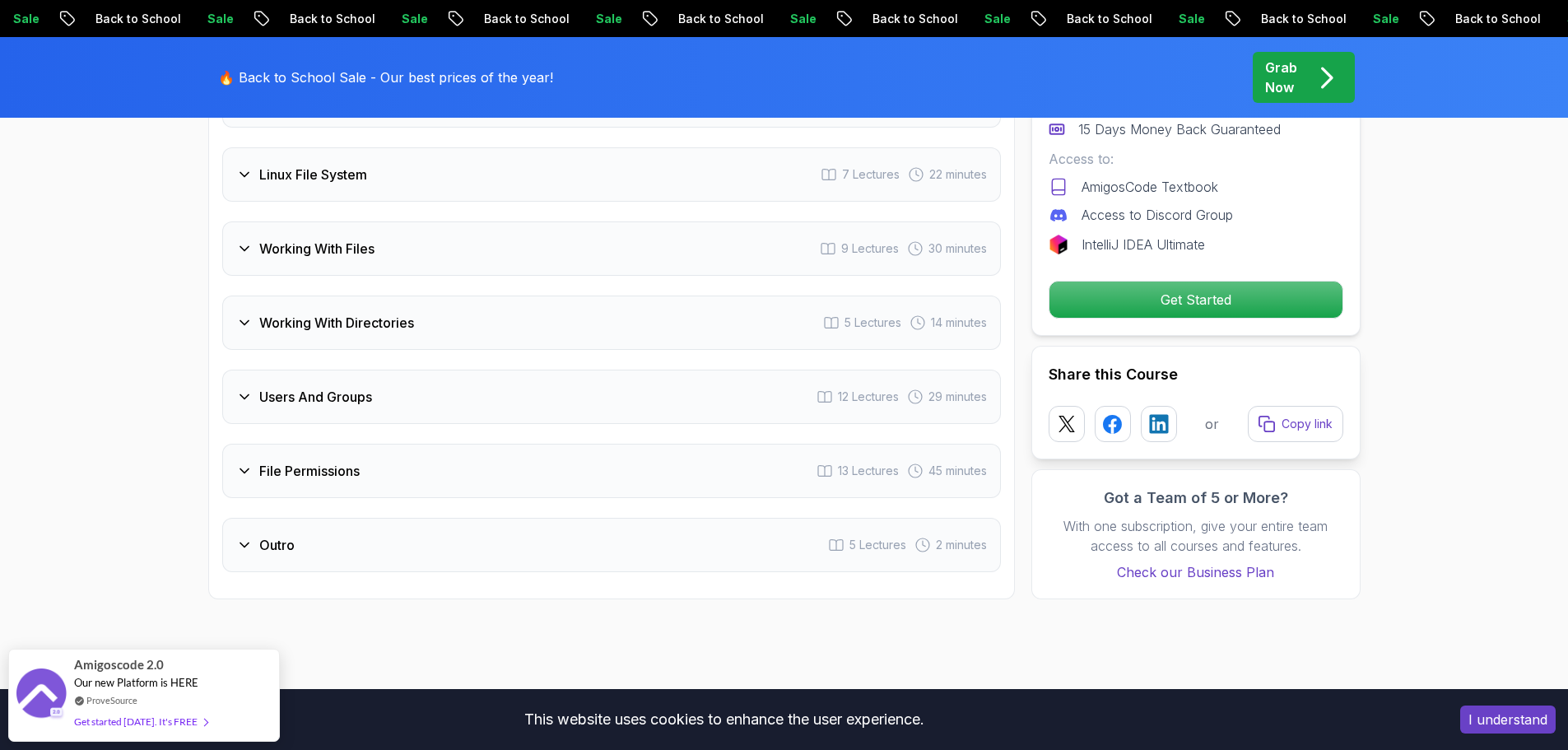
click at [313, 416] on div "Users And Groups 12 Lectures 29 minutes" at bounding box center [611, 396] width 779 height 54
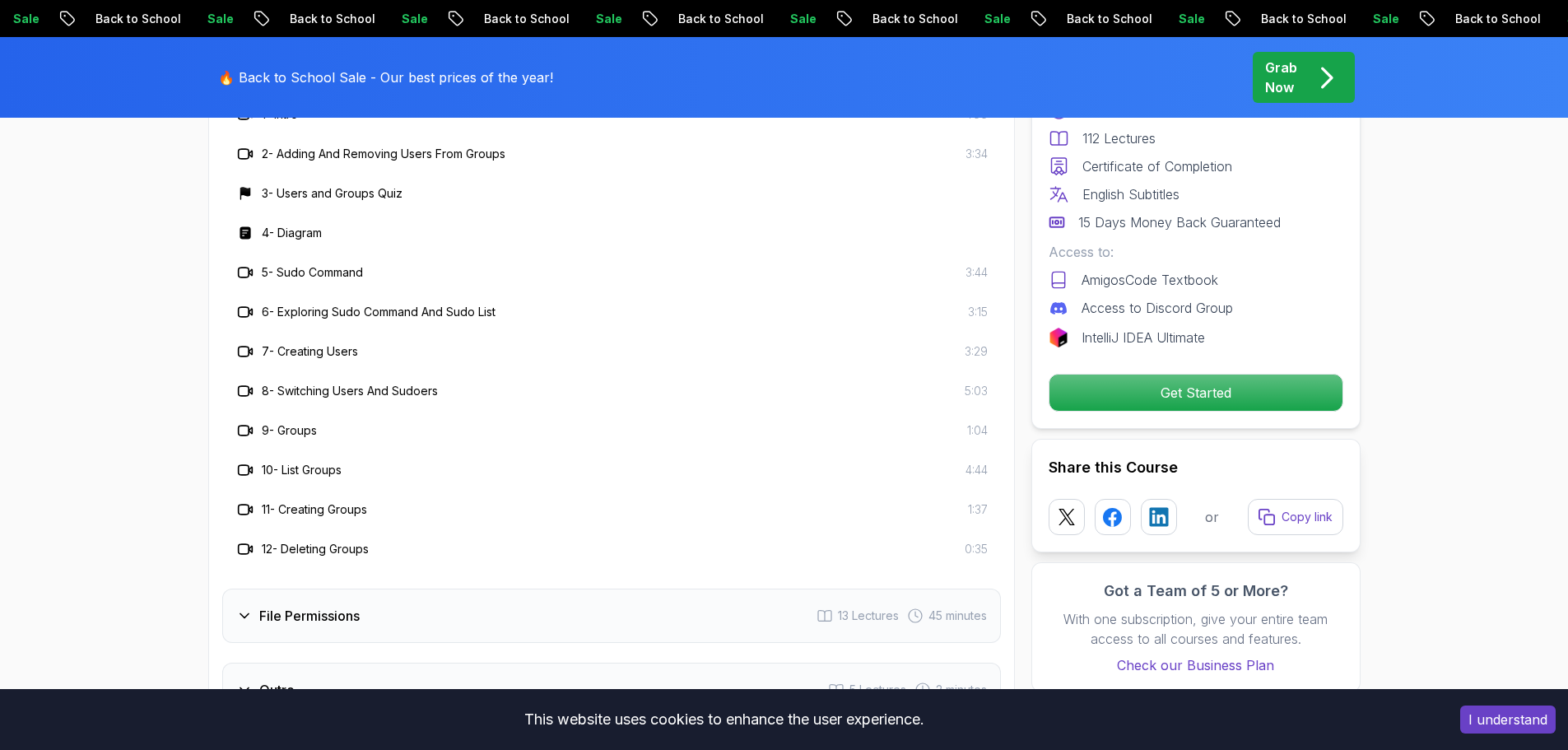
scroll to position [2990, 0]
